Goal: Book appointment/travel/reservation

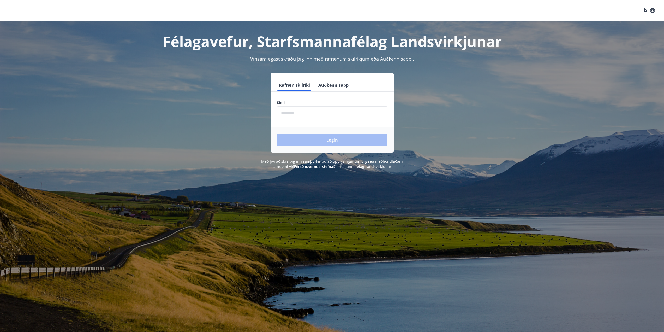
click at [308, 112] on input "phone" at bounding box center [332, 112] width 111 height 13
type input "********"
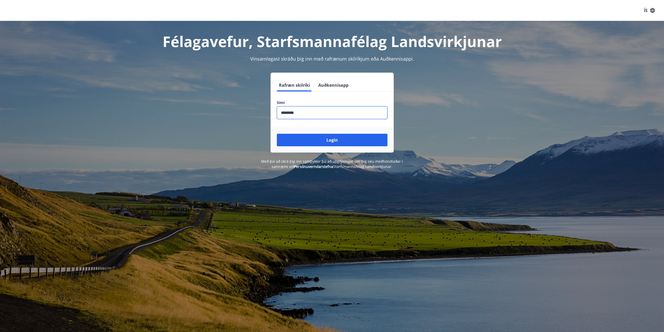
click at [277, 134] on button "Login" at bounding box center [332, 140] width 111 height 13
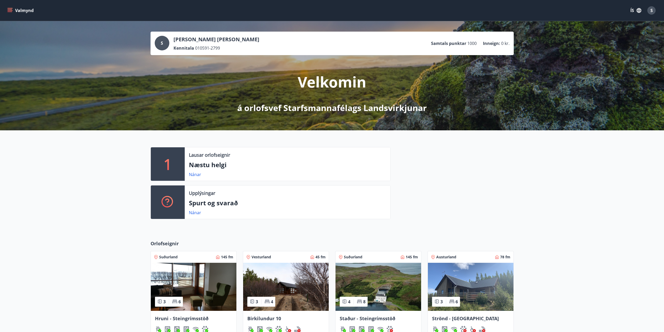
click at [11, 9] on icon "menu" at bounding box center [10, 9] width 5 height 1
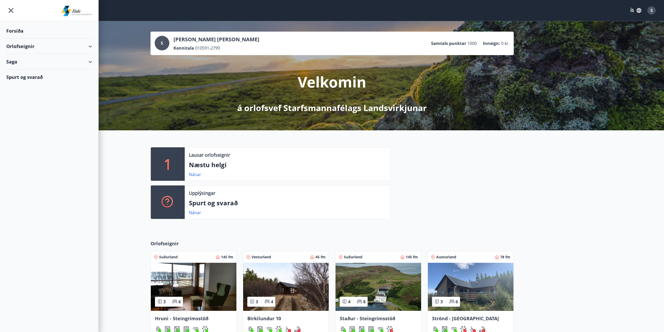
click at [24, 43] on div "Orlofseignir" at bounding box center [49, 46] width 86 height 15
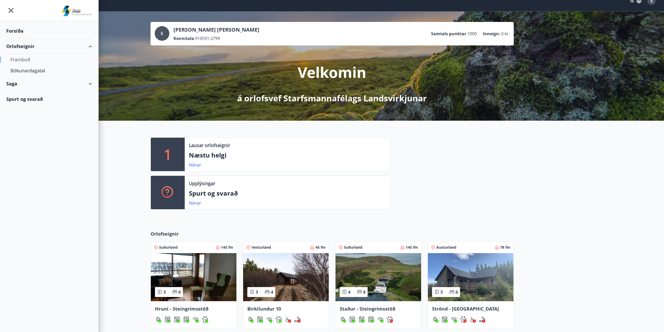
scroll to position [26, 0]
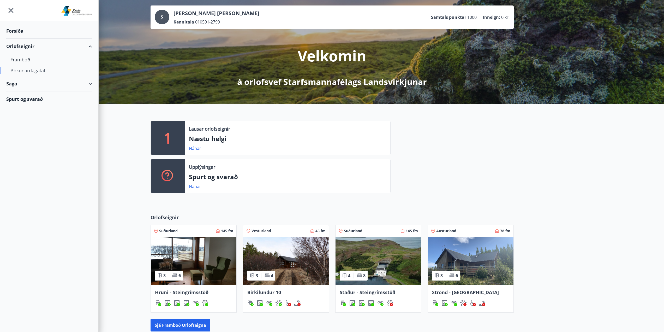
click at [26, 71] on div "Bókunardagatal" at bounding box center [48, 70] width 77 height 11
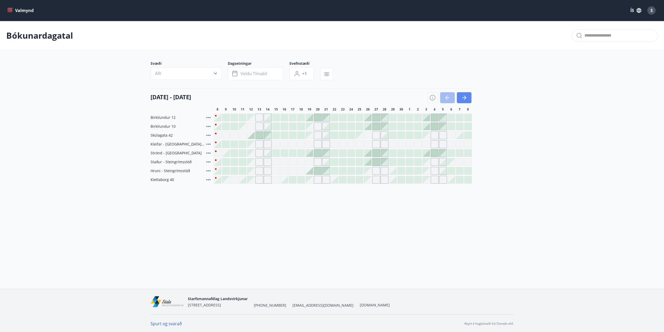
click at [465, 95] on icon "button" at bounding box center [464, 97] width 6 height 6
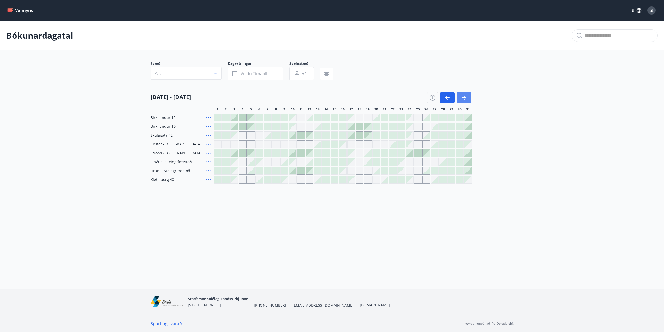
click at [466, 98] on icon "button" at bounding box center [464, 97] width 6 height 6
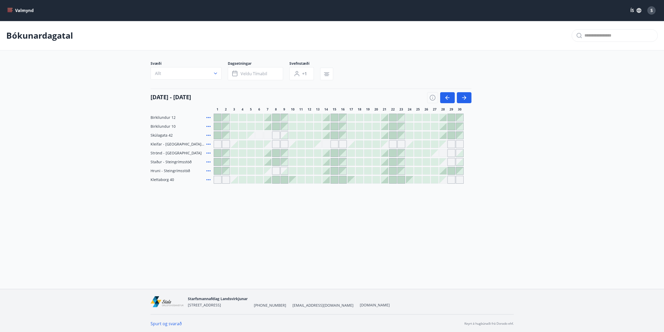
click at [210, 170] on icon at bounding box center [208, 170] width 6 height 6
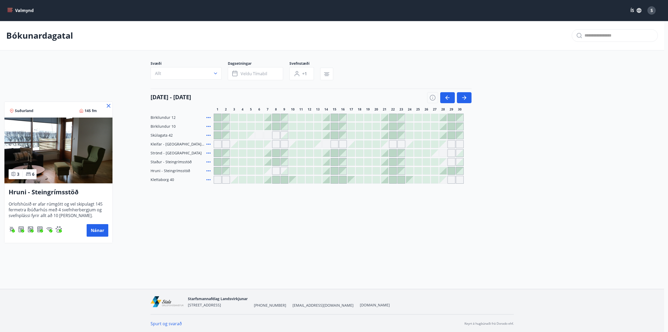
click at [42, 193] on h3 "Hruni - Steingrímsstöð" at bounding box center [59, 191] width 100 height 9
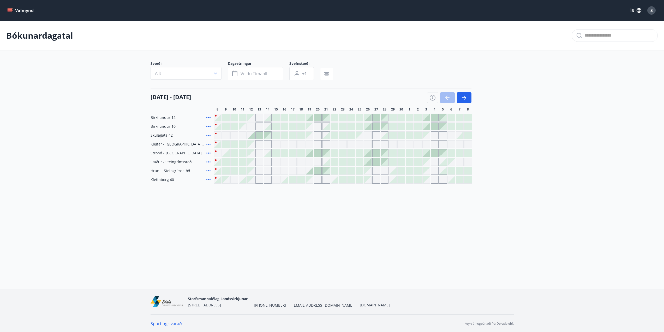
click at [207, 163] on icon at bounding box center [208, 162] width 6 height 6
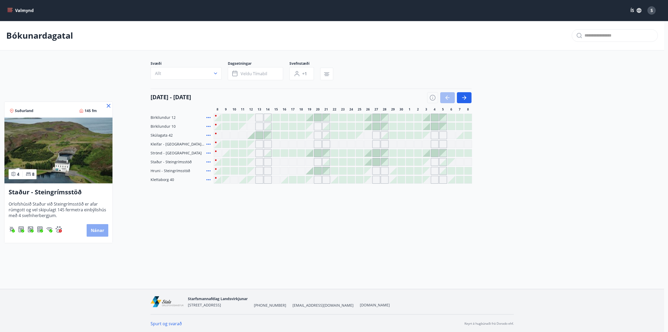
click at [93, 224] on button "Nánar" at bounding box center [98, 230] width 22 height 13
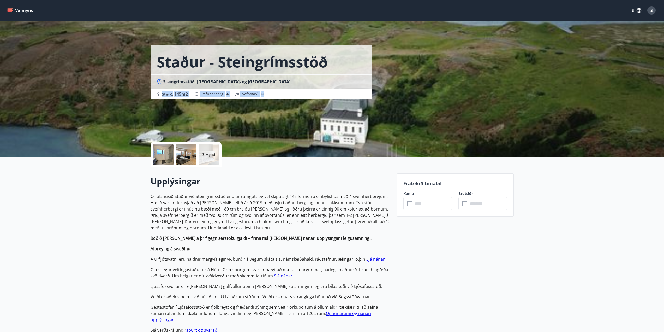
drag, startPoint x: 156, startPoint y: 92, endPoint x: 274, endPoint y: 100, distance: 117.9
click at [274, 100] on div "Staður - Steingrímsstöð Steingrímsstöð, Grimsnes- og Grafningshreppur Stærð : 1…" at bounding box center [272, 78] width 242 height 157
copy div "Stærð : 145 m2 Svefnherbergi : 4 Svefnstæði : 8"
